Goal: Find specific page/section: Find specific page/section

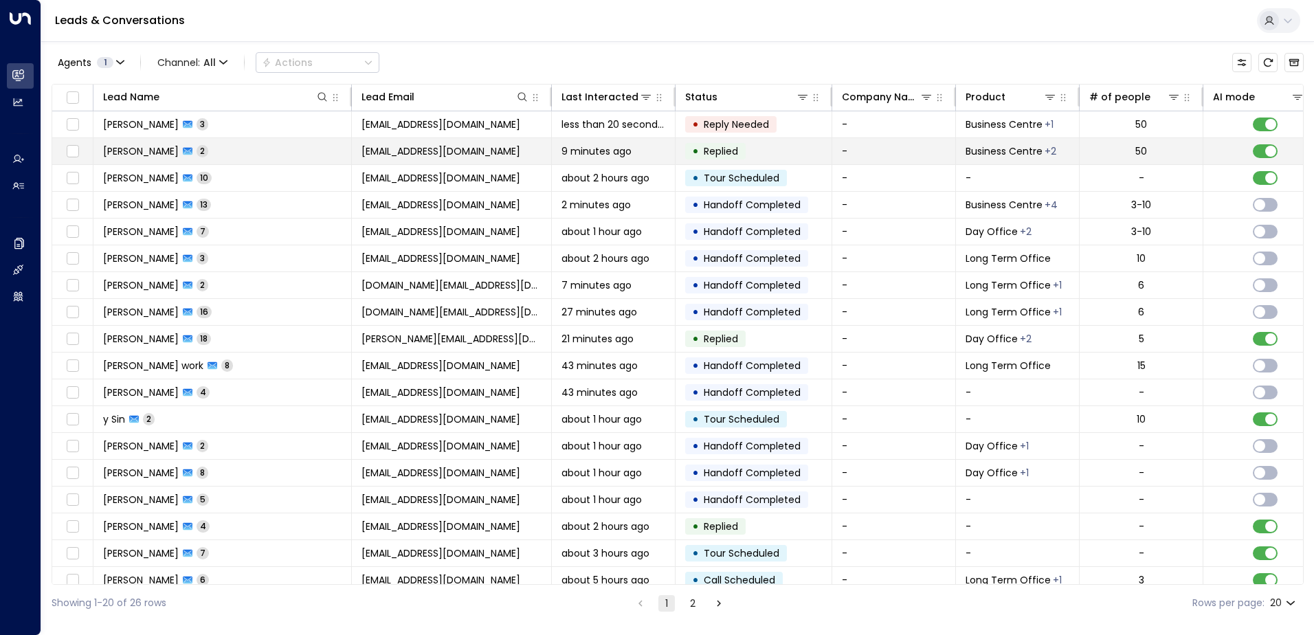
click at [495, 153] on td "[EMAIL_ADDRESS][DOMAIN_NAME]" at bounding box center [452, 151] width 200 height 26
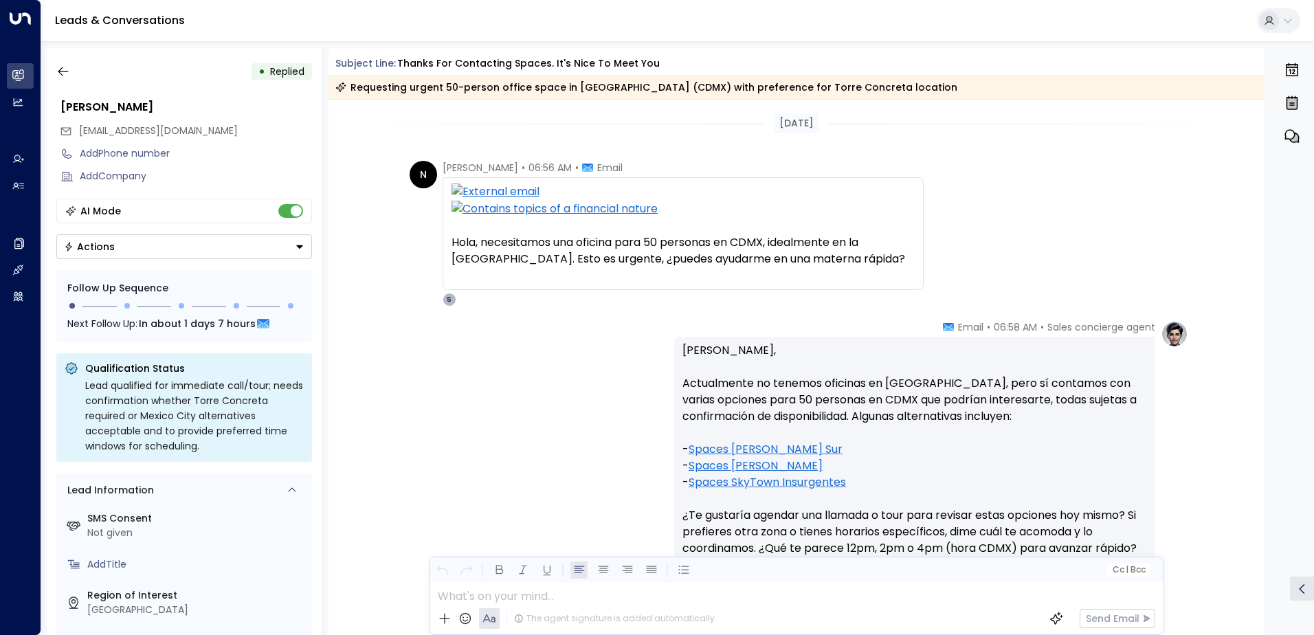
scroll to position [69, 0]
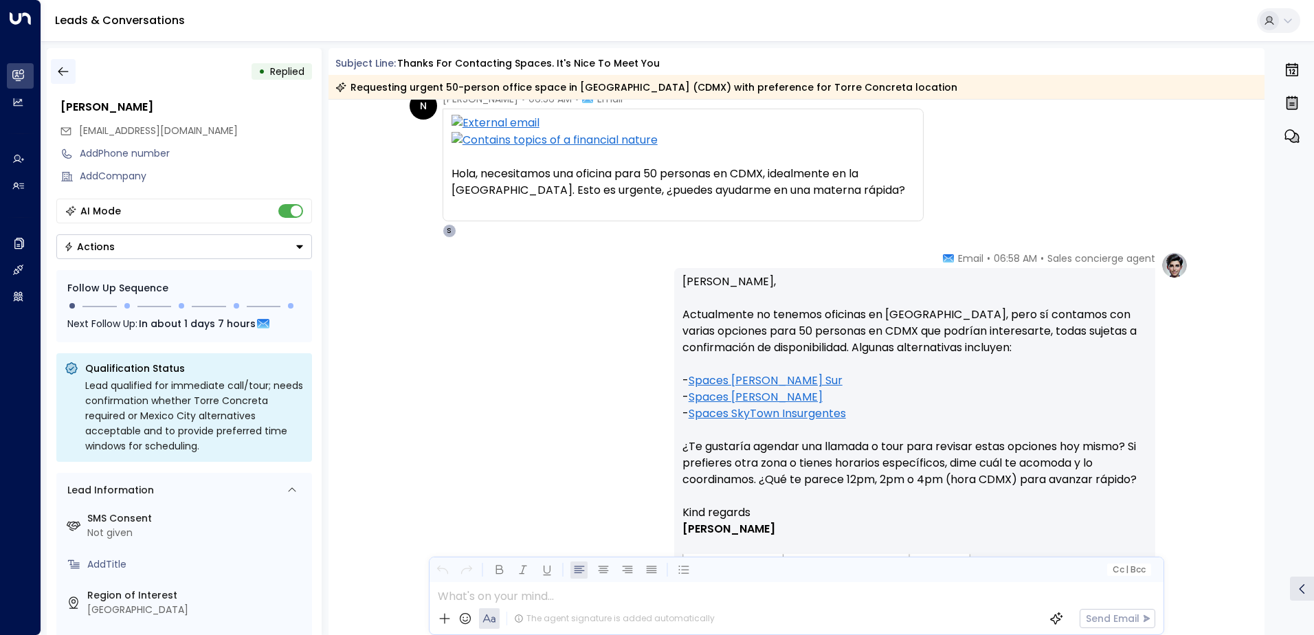
click at [64, 74] on icon "button" at bounding box center [63, 72] width 14 height 14
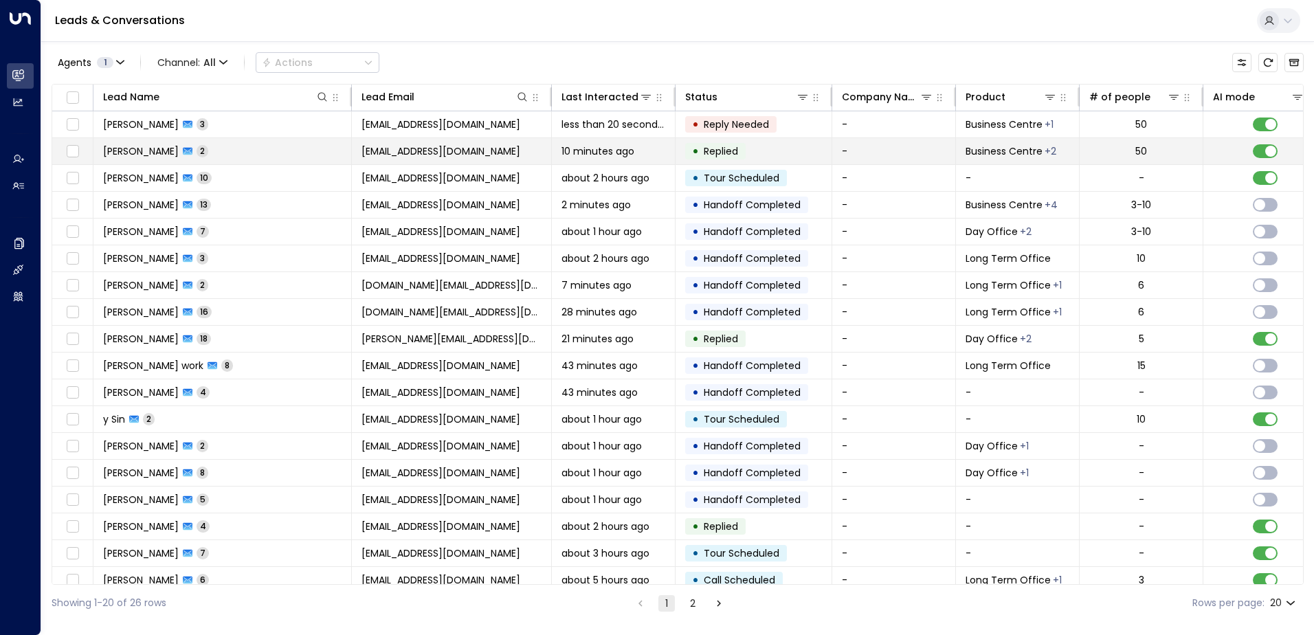
click at [420, 153] on span "[EMAIL_ADDRESS][DOMAIN_NAME]" at bounding box center [440, 151] width 159 height 14
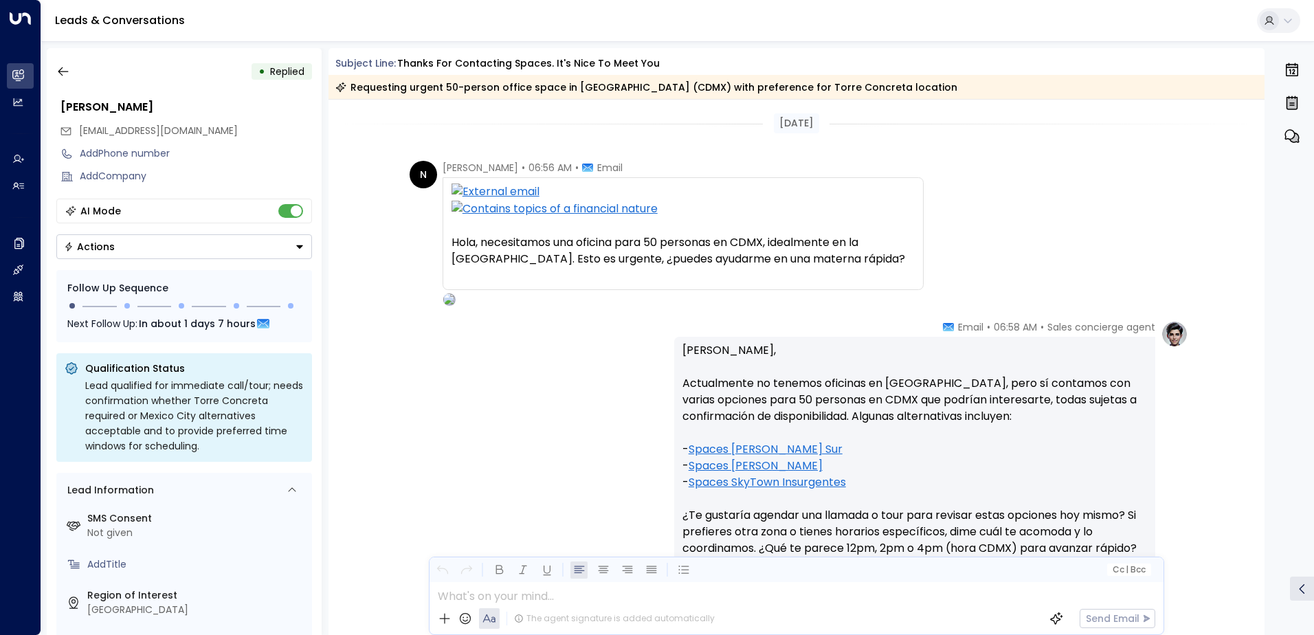
scroll to position [199, 0]
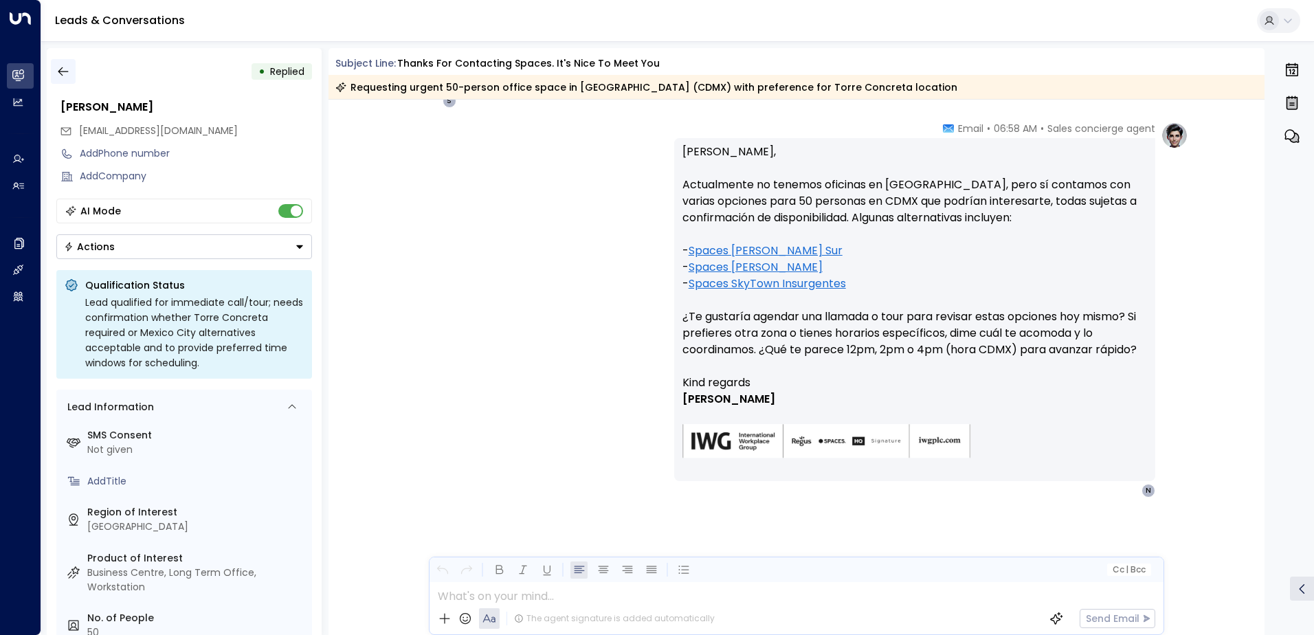
click at [69, 74] on icon "button" at bounding box center [63, 72] width 14 height 14
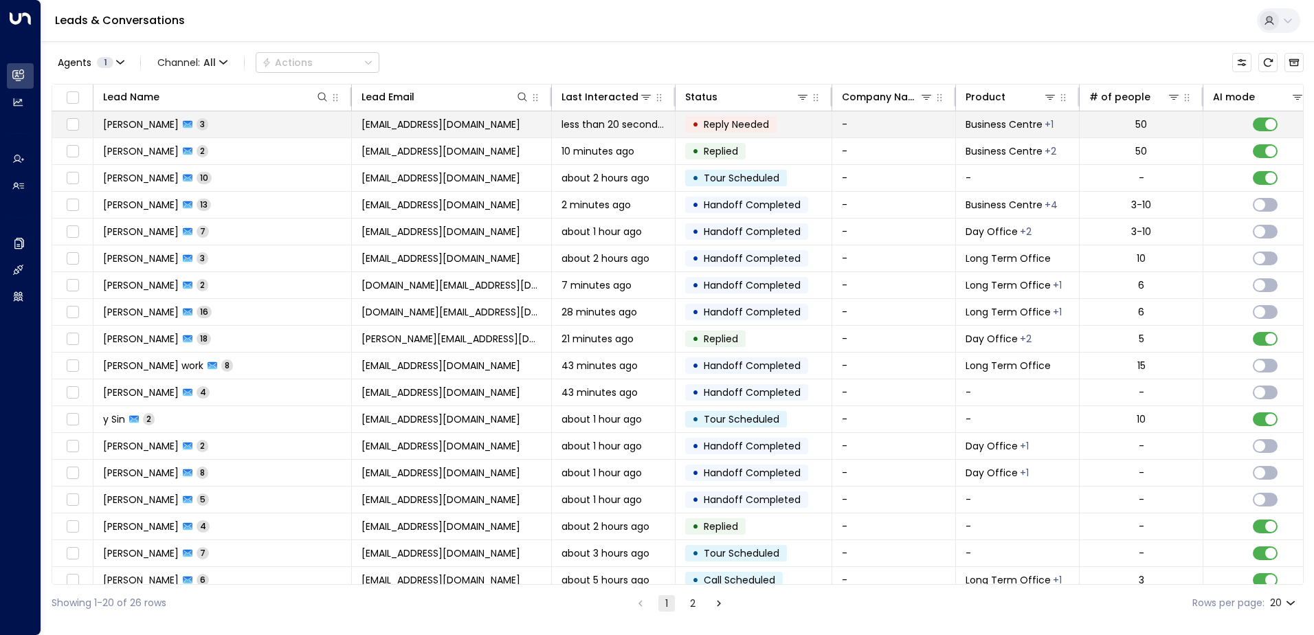
click at [441, 128] on span "[EMAIL_ADDRESS][DOMAIN_NAME]" at bounding box center [440, 124] width 159 height 14
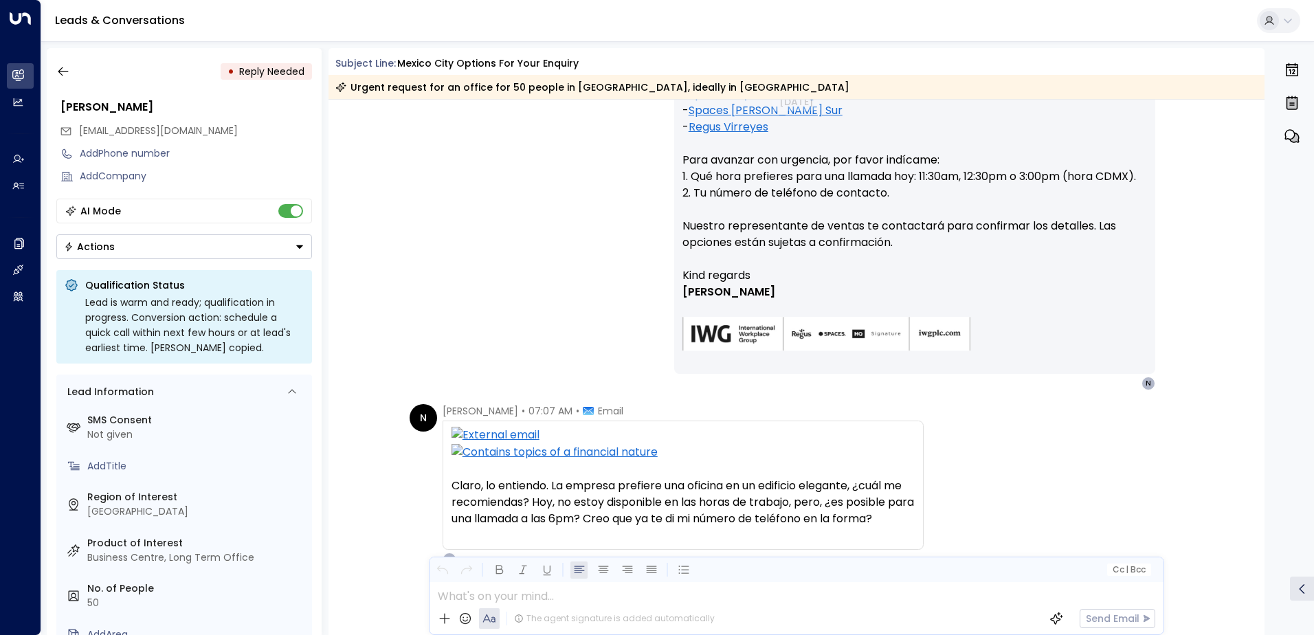
scroll to position [444, 0]
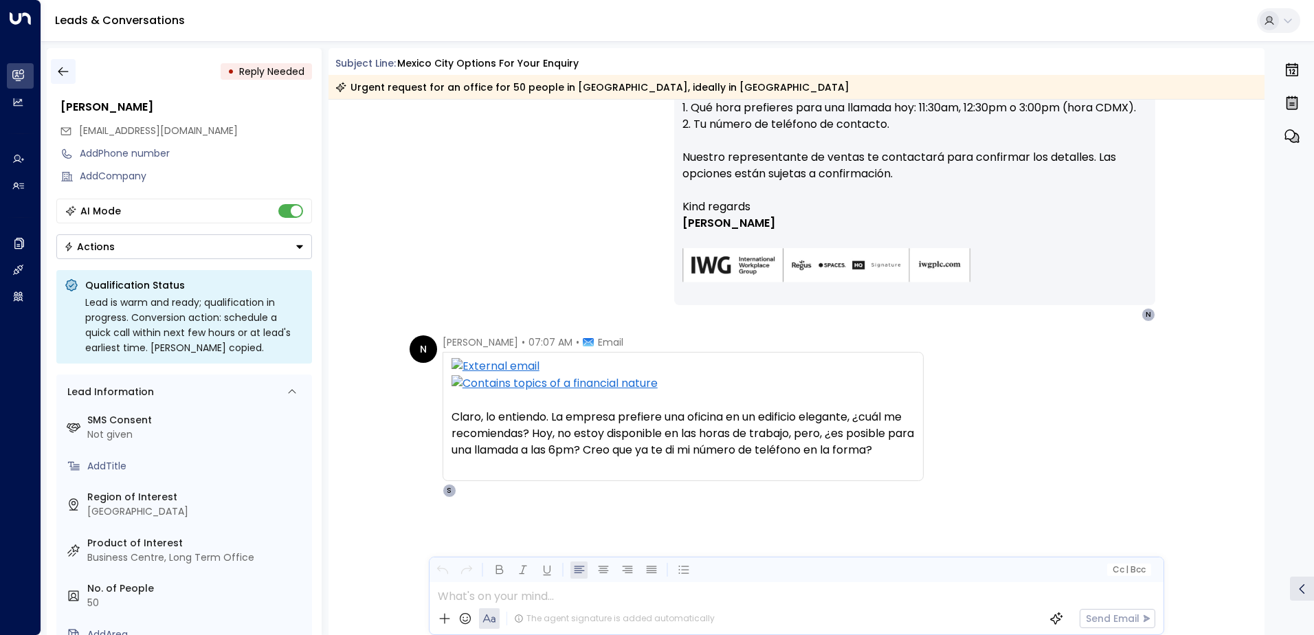
click at [70, 72] on button "button" at bounding box center [63, 71] width 25 height 25
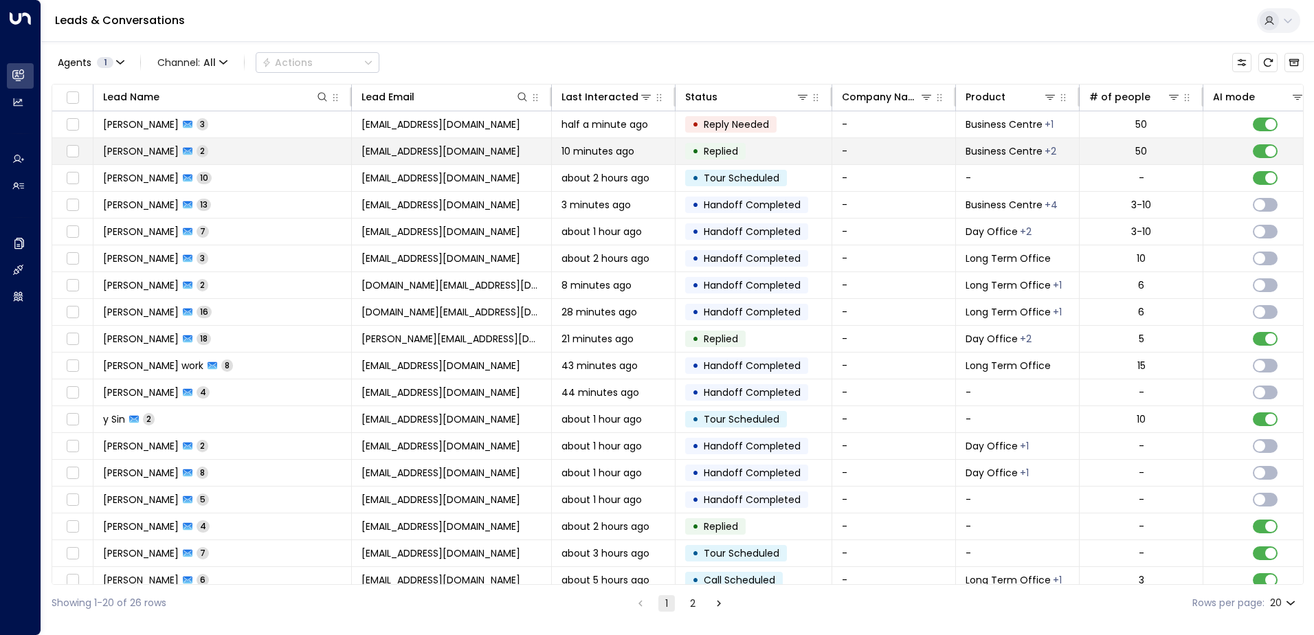
click at [394, 154] on span "[EMAIL_ADDRESS][DOMAIN_NAME]" at bounding box center [440, 151] width 159 height 14
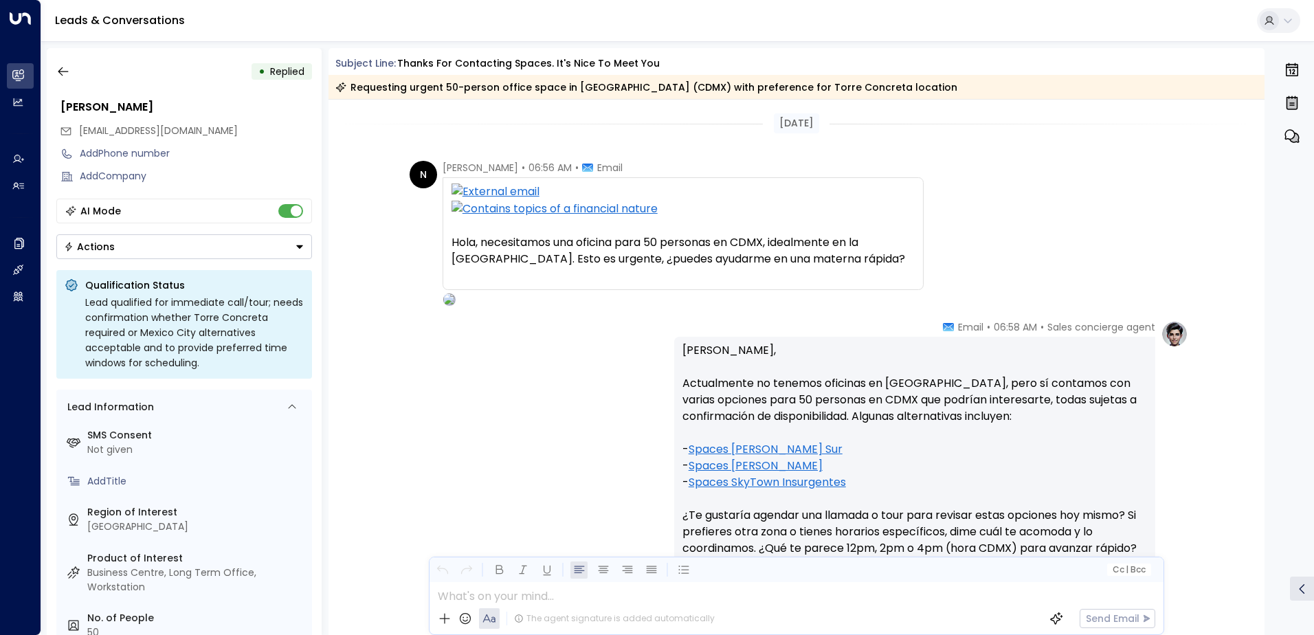
scroll to position [199, 0]
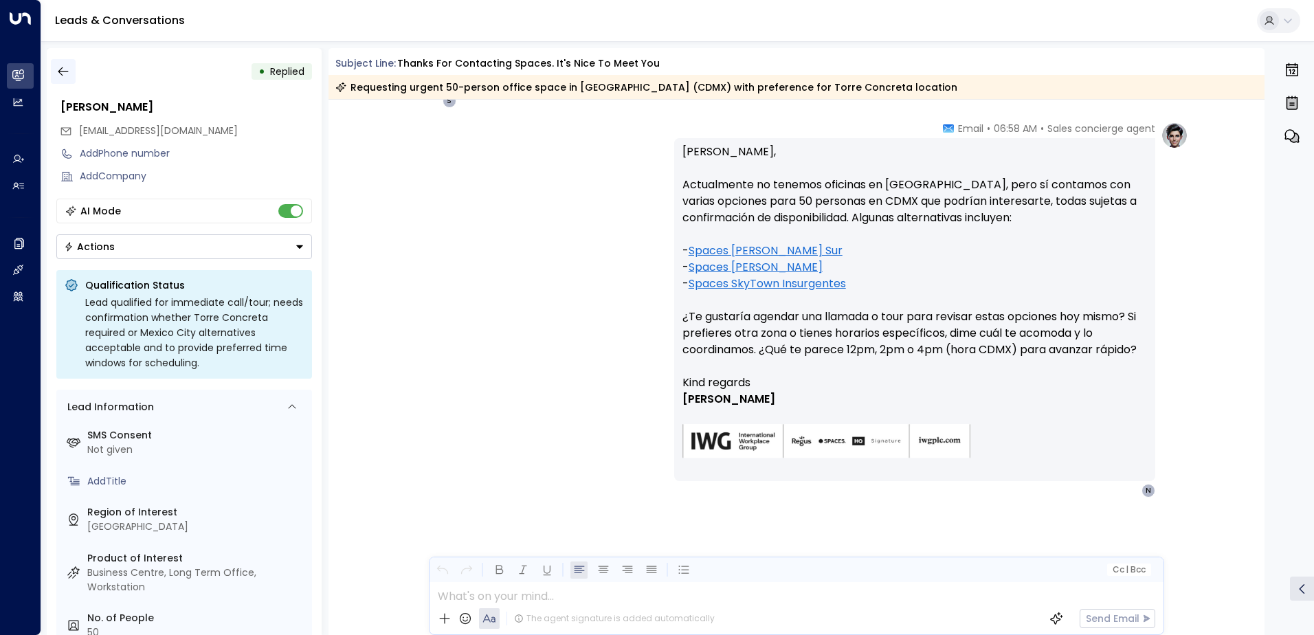
click at [65, 65] on icon "button" at bounding box center [63, 72] width 14 height 14
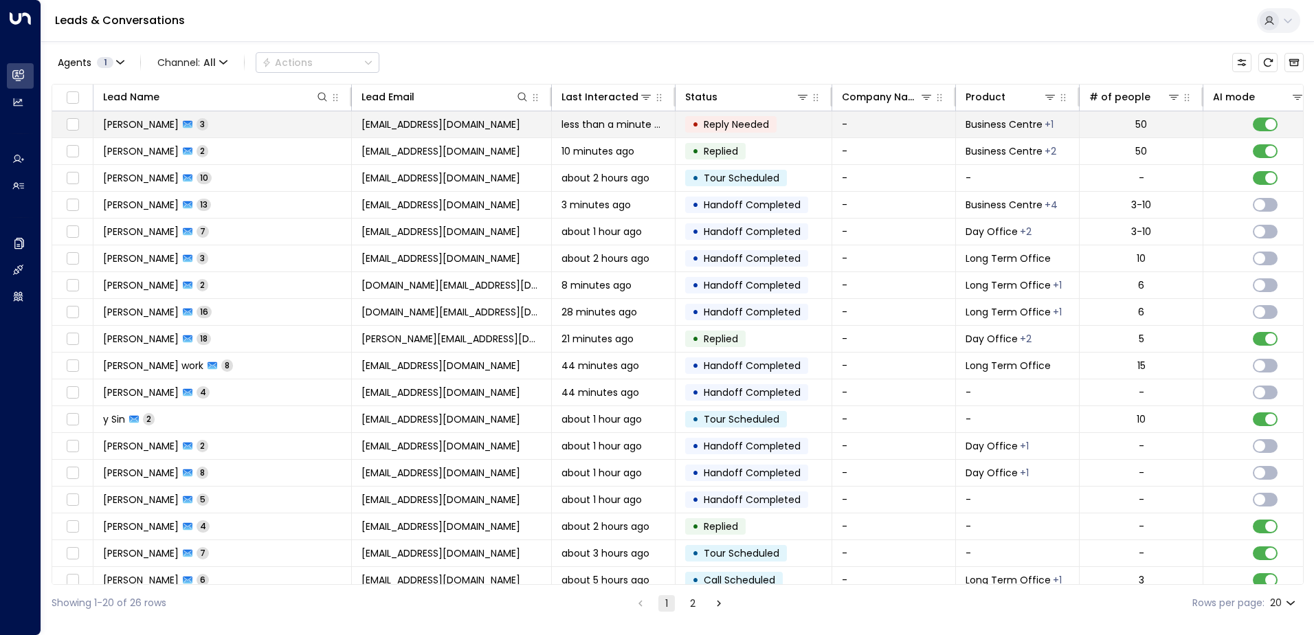
click at [389, 127] on span "[EMAIL_ADDRESS][DOMAIN_NAME]" at bounding box center [440, 124] width 159 height 14
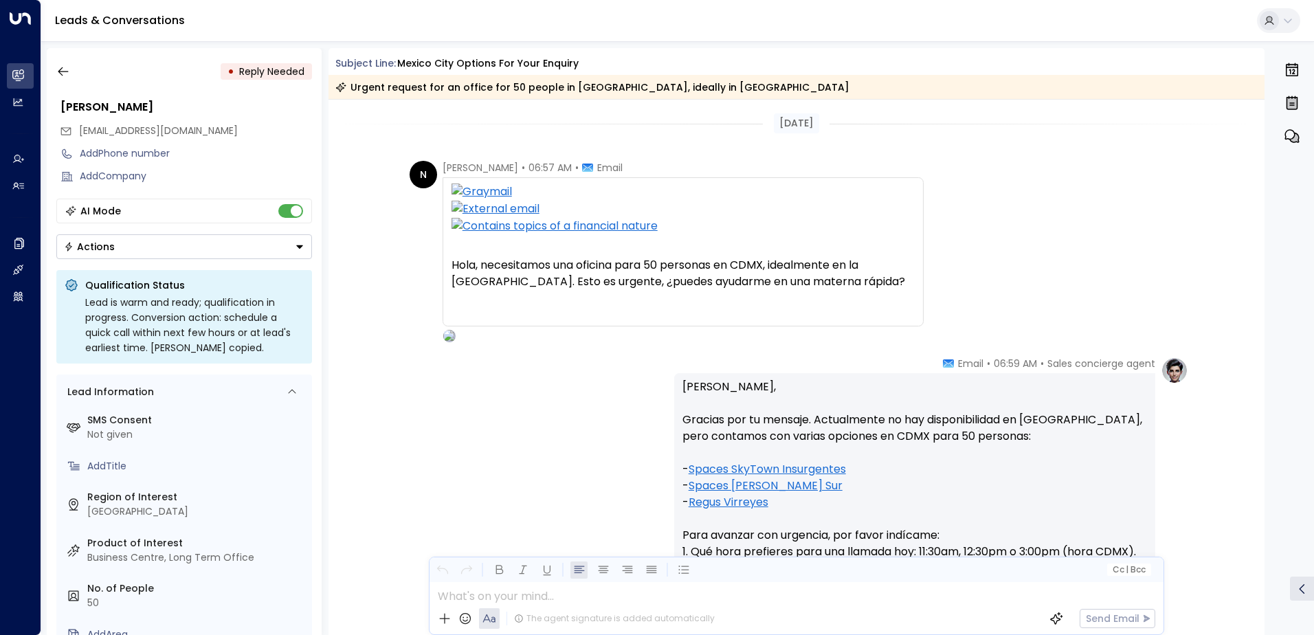
scroll to position [444, 0]
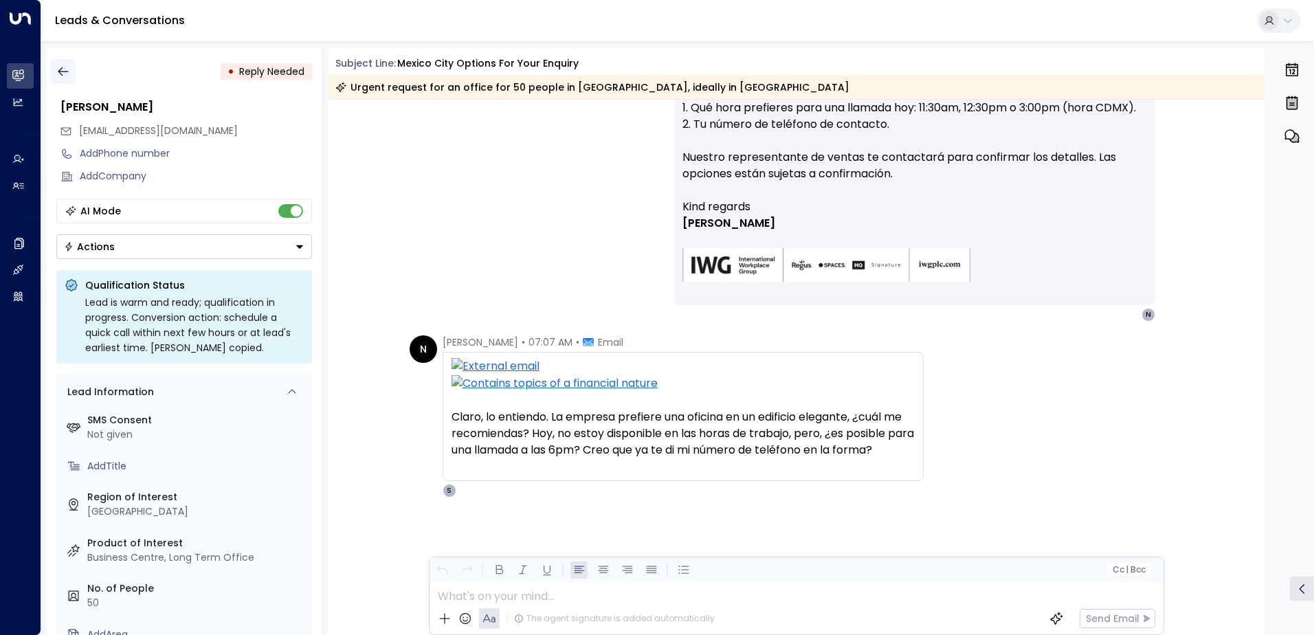
click at [58, 64] on button "button" at bounding box center [63, 71] width 25 height 25
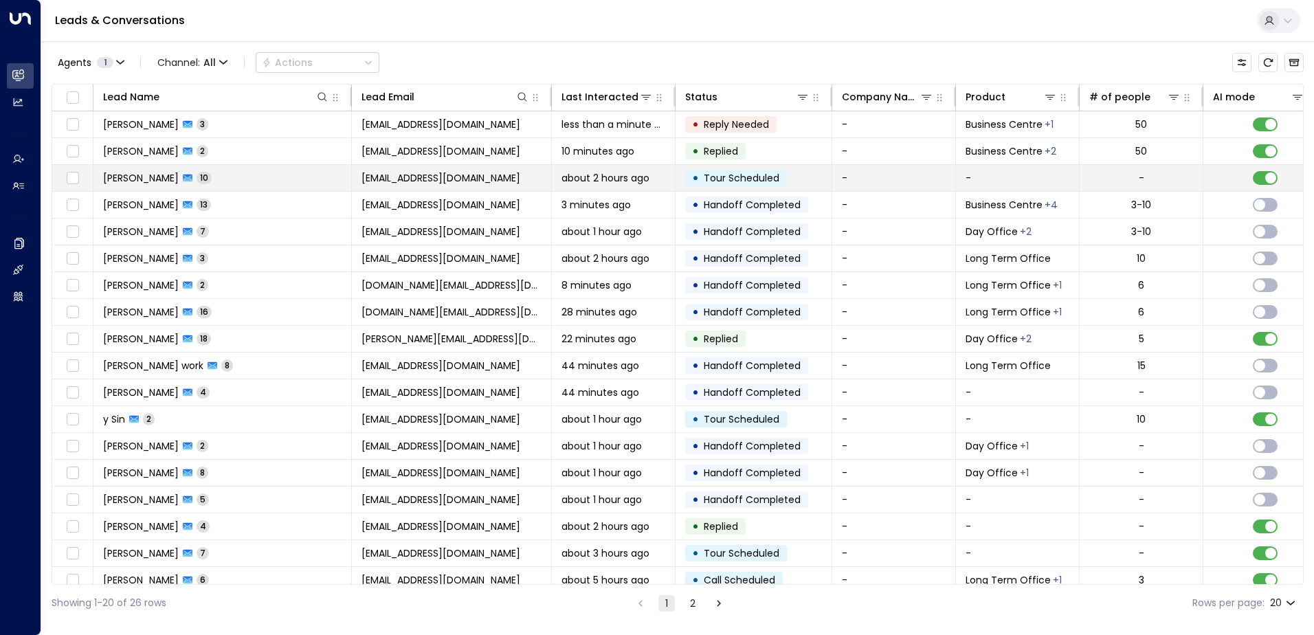
click at [192, 181] on td "Nick 10" at bounding box center [222, 178] width 258 height 26
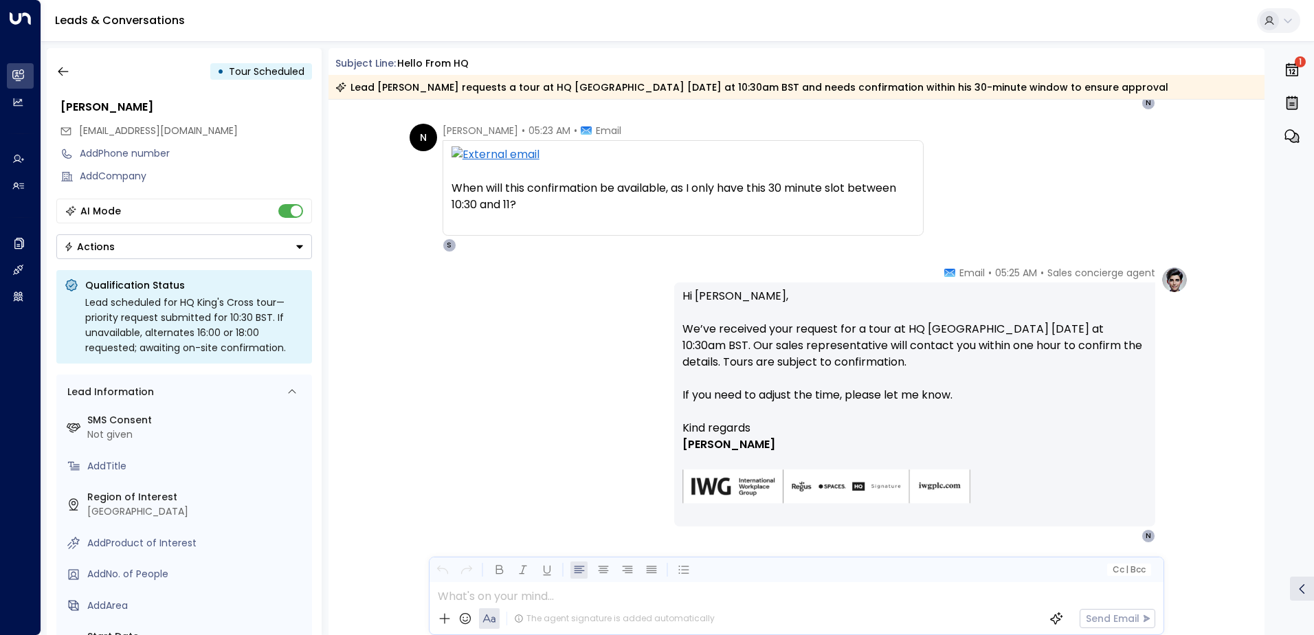
scroll to position [2291, 0]
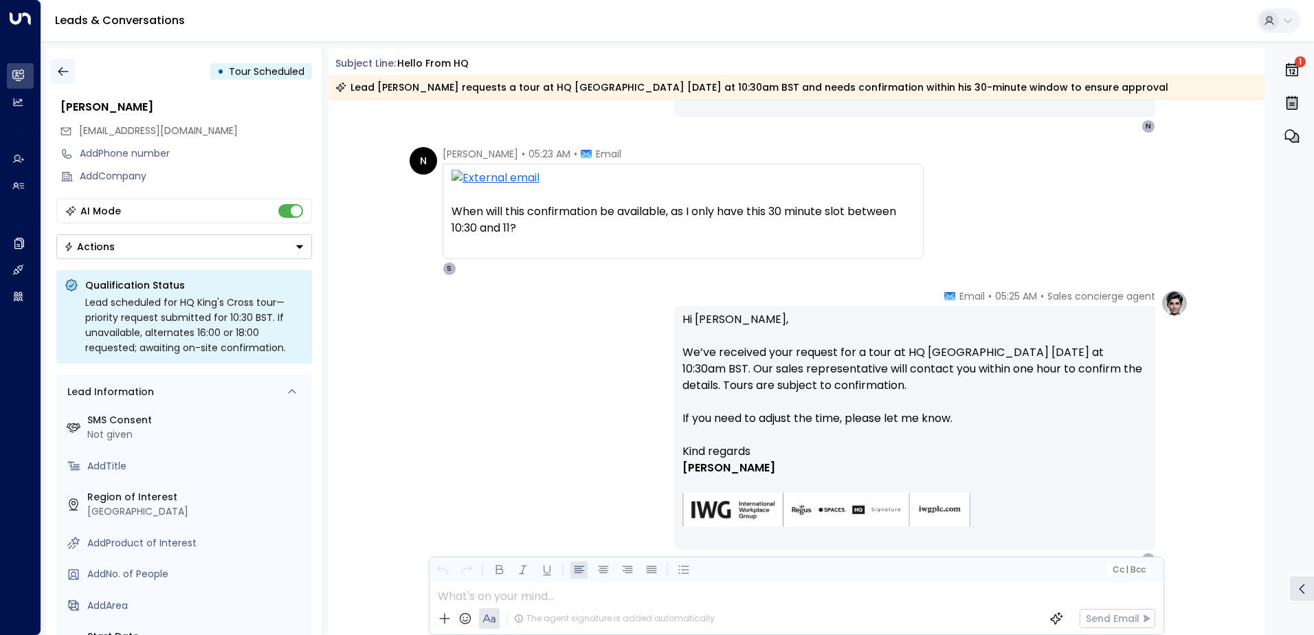
click at [65, 70] on icon "button" at bounding box center [63, 72] width 14 height 14
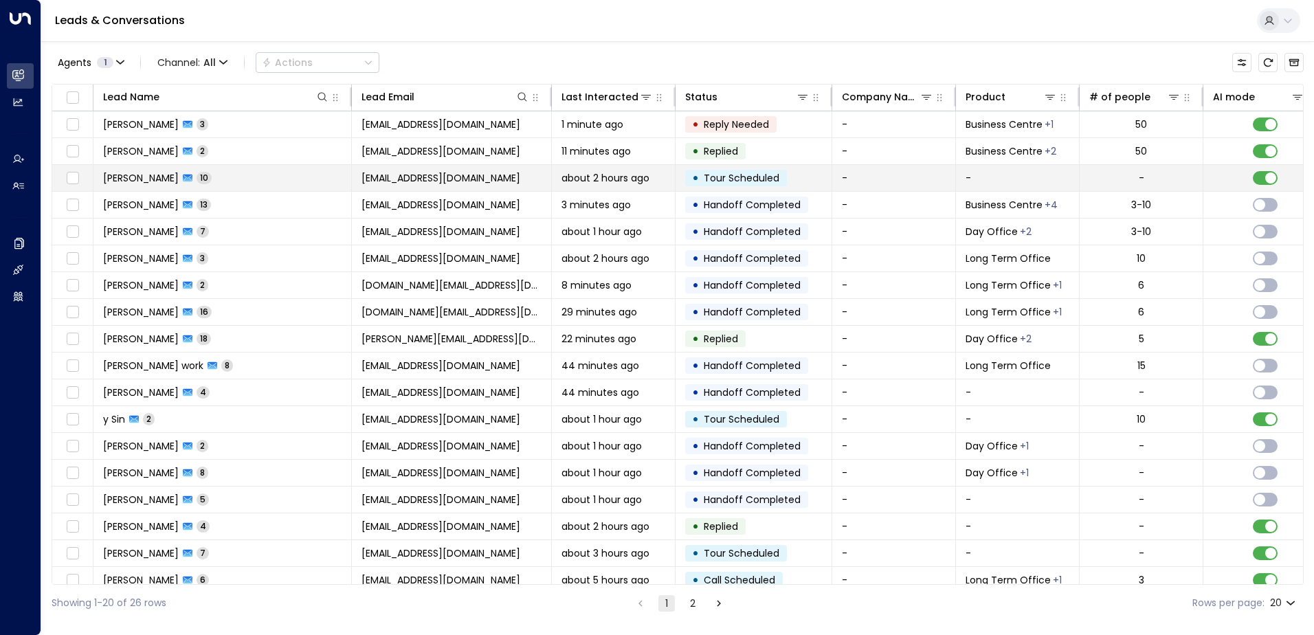
click at [580, 178] on span "about 2 hours ago" at bounding box center [605, 178] width 88 height 14
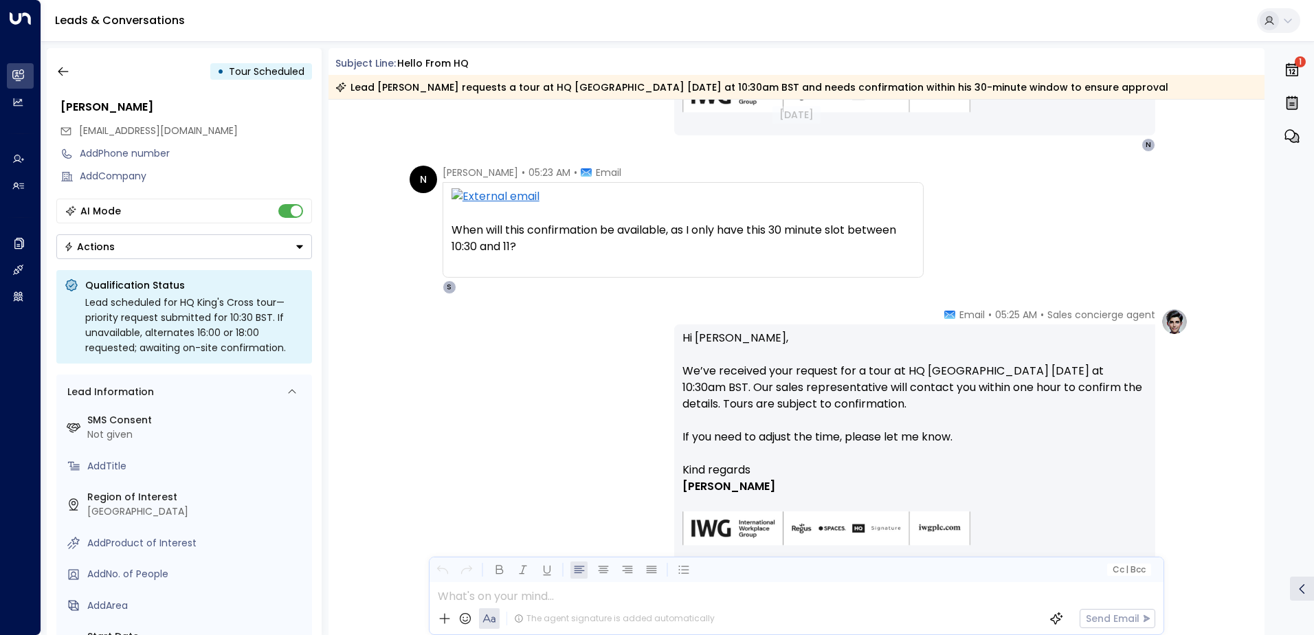
scroll to position [2154, 0]
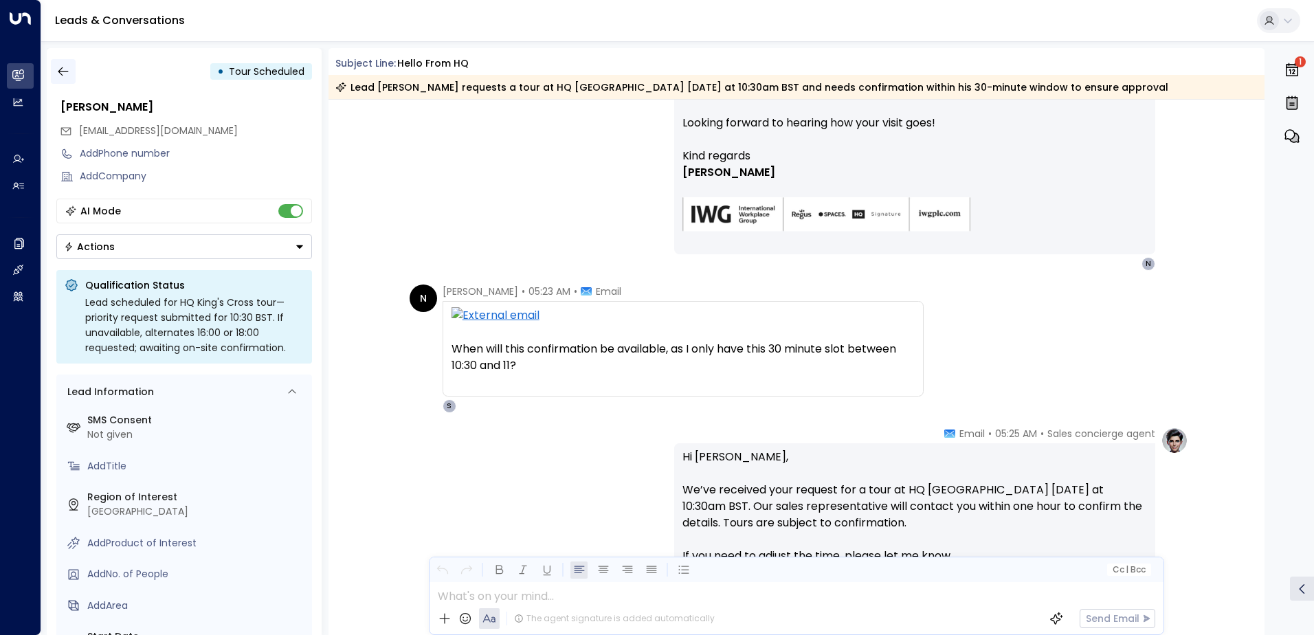
click at [69, 76] on icon "button" at bounding box center [63, 72] width 14 height 14
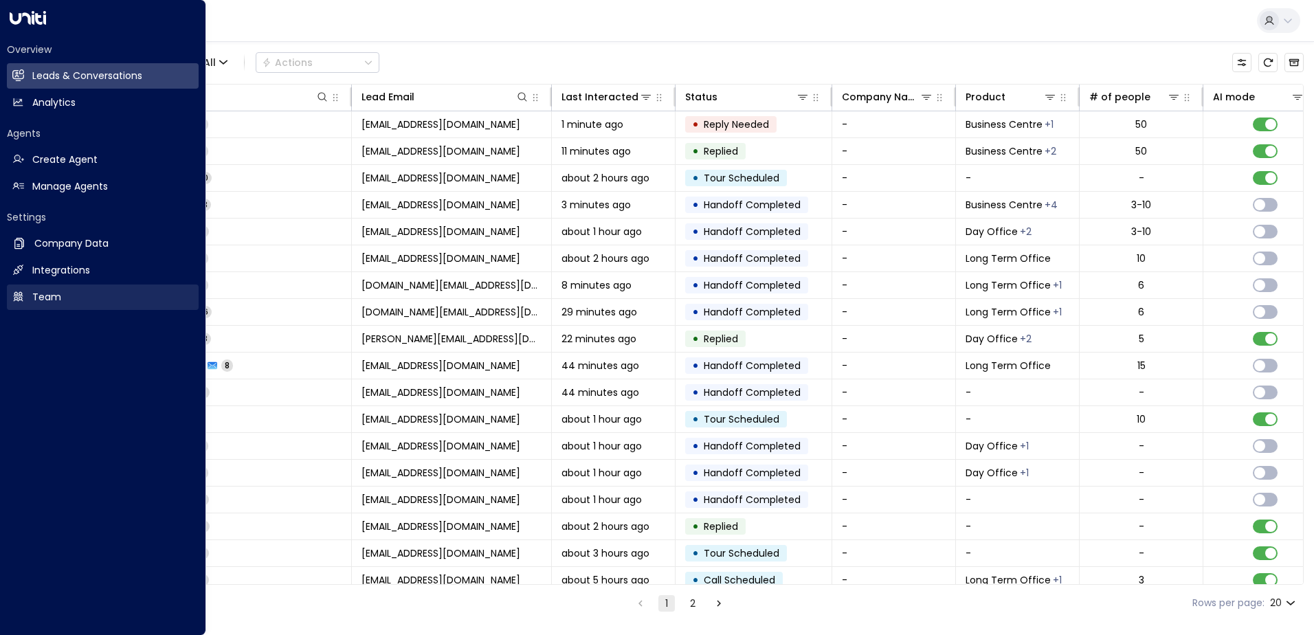
click at [12, 300] on icon at bounding box center [18, 297] width 12 height 12
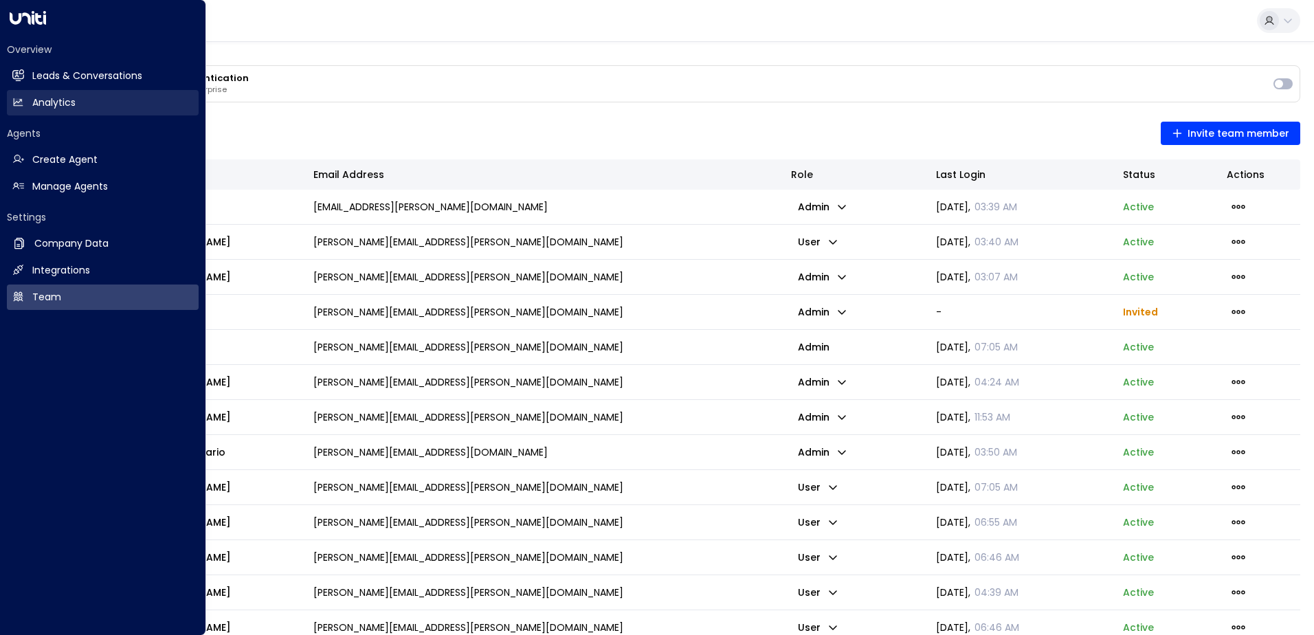
click at [19, 103] on icon at bounding box center [18, 102] width 9 height 8
